Goal: Book appointment/travel/reservation

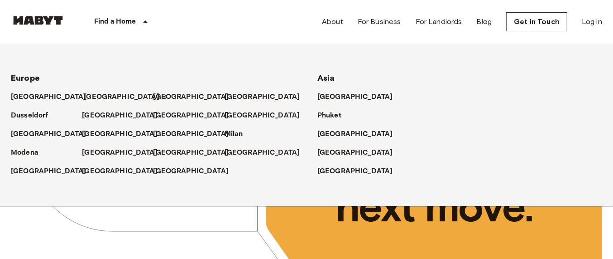
click at [96, 101] on p "[GEOGRAPHIC_DATA]" at bounding box center [122, 96] width 76 height 11
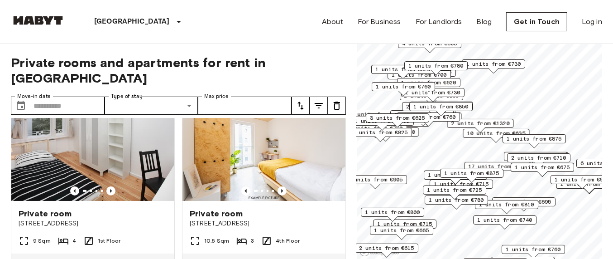
scroll to position [226, 0]
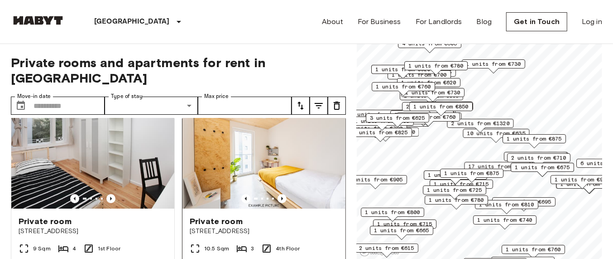
click at [295, 144] on img at bounding box center [264, 154] width 163 height 109
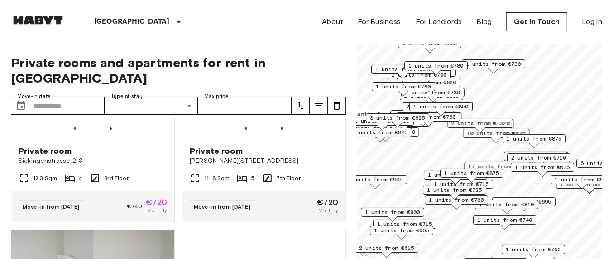
scroll to position [1698, 0]
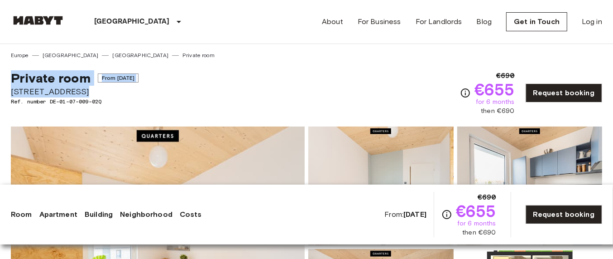
copy div "Private room From [DATE] [STREET_ADDRESS]"
drag, startPoint x: 6, startPoint y: 79, endPoint x: 99, endPoint y: 86, distance: 92.6
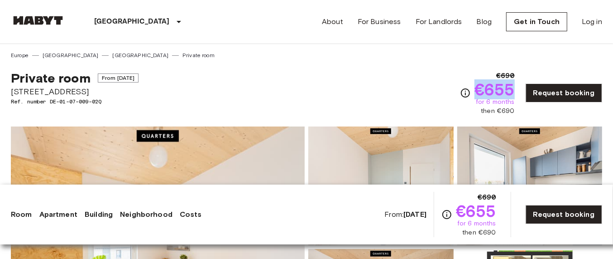
copy span "€655"
drag, startPoint x: 479, startPoint y: 85, endPoint x: 520, endPoint y: 88, distance: 41.8
click at [520, 88] on div "€690 €655 for 6 months then €690 Request booking" at bounding box center [531, 92] width 142 height 45
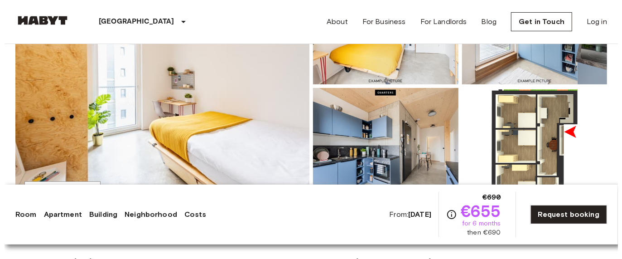
scroll to position [171, 0]
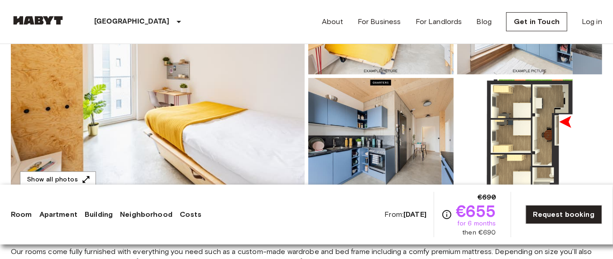
click at [247, 118] on img at bounding box center [158, 76] width 294 height 241
